Goal: Task Accomplishment & Management: Use online tool/utility

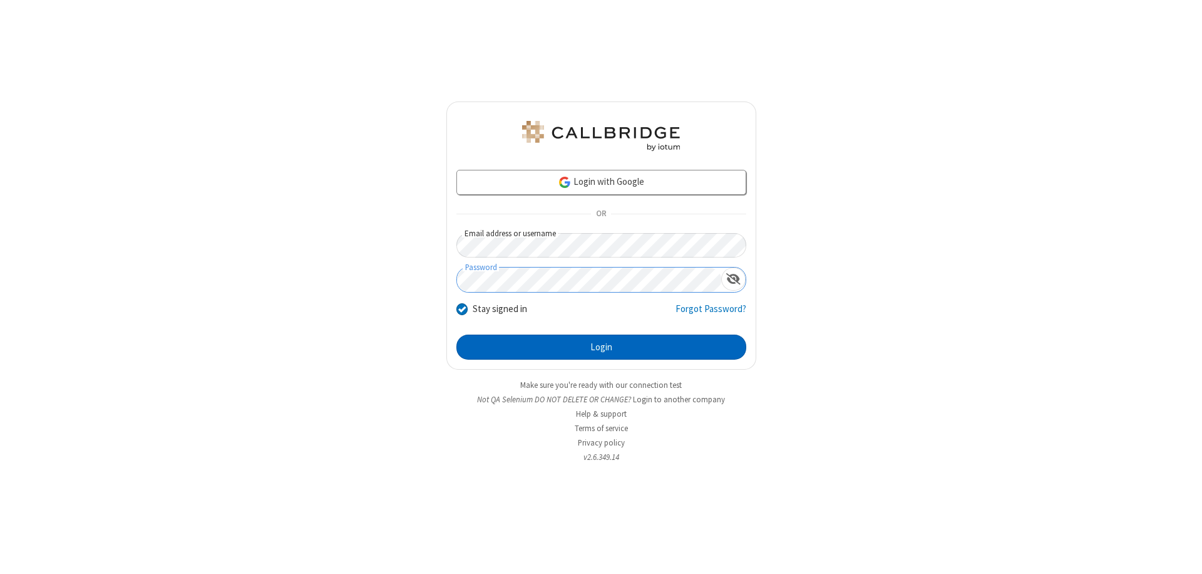
click at [601, 347] on button "Login" at bounding box center [602, 346] width 290 height 25
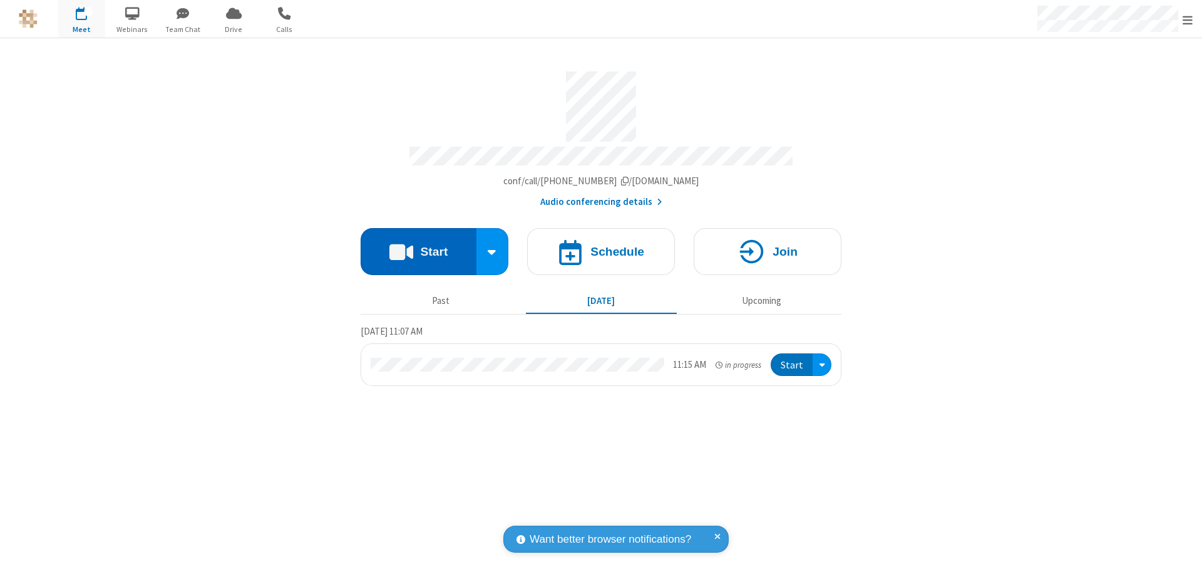
click at [418, 245] on button "Start" at bounding box center [419, 251] width 116 height 47
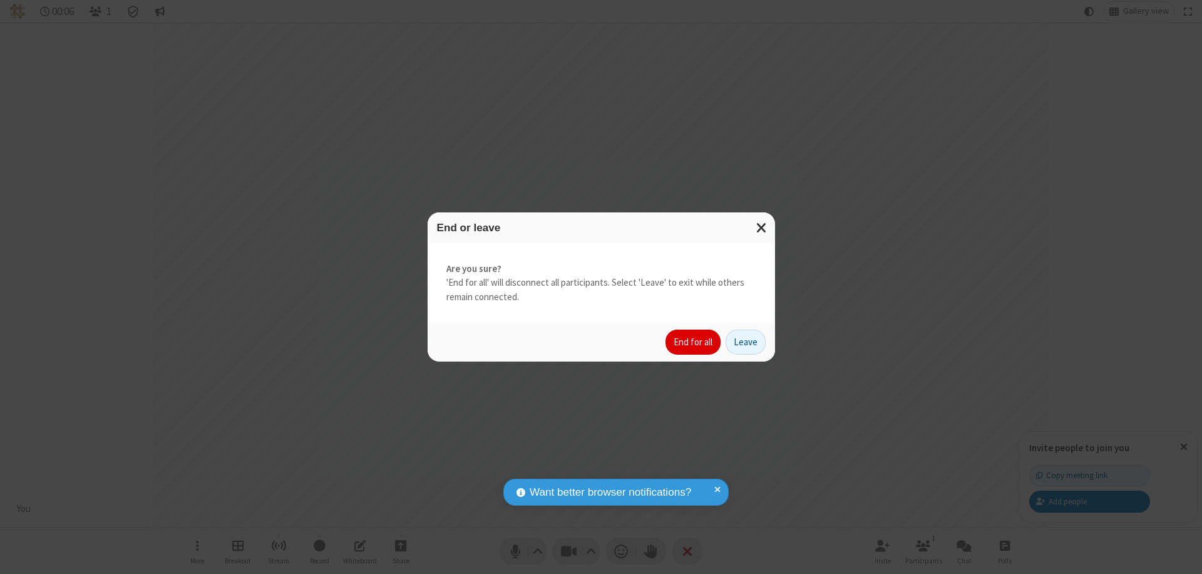
click at [694, 342] on button "End for all" at bounding box center [693, 341] width 55 height 25
